Goal: Information Seeking & Learning: Check status

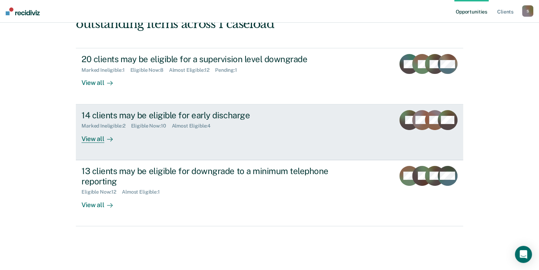
scroll to position [177, 0]
click at [106, 129] on div "View all" at bounding box center [102, 136] width 40 height 14
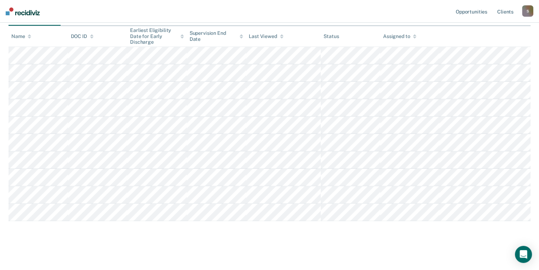
scroll to position [155, 0]
